Goal: Information Seeking & Learning: Find specific fact

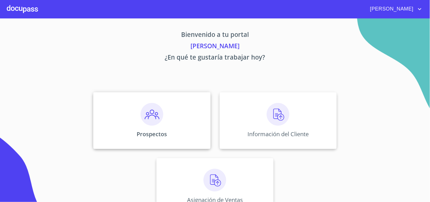
click at [115, 105] on div "Prospectos" at bounding box center [151, 120] width 117 height 57
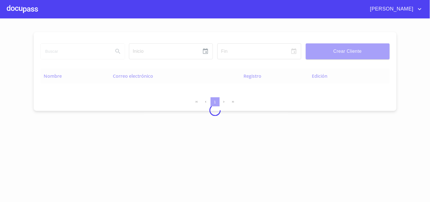
click at [75, 50] on div at bounding box center [215, 109] width 430 height 183
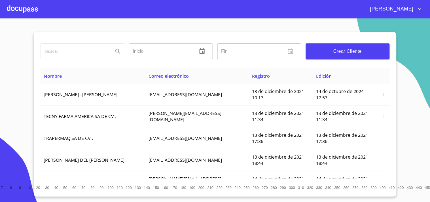
click at [242, 60] on div "Fin ​" at bounding box center [259, 51] width 88 height 20
click at [64, 50] on input "search" at bounding box center [75, 51] width 68 height 15
type input "[PERSON_NAME]"
click at [120, 52] on icon "Search" at bounding box center [117, 51] width 7 height 7
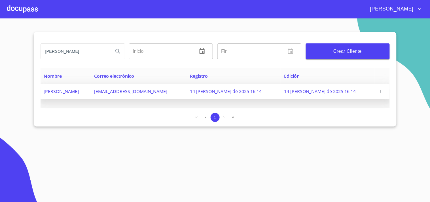
drag, startPoint x: 177, startPoint y: 93, endPoint x: 117, endPoint y: 97, distance: 60.5
click at [117, 97] on tr "[PERSON_NAME] [EMAIL_ADDRESS][DOMAIN_NAME] 14 [PERSON_NAME] de 2025 16:14 14 [P…" at bounding box center [214, 92] width 349 height 16
copy tr "[EMAIL_ADDRESS][DOMAIN_NAME]"
